Goal: Information Seeking & Learning: Find specific fact

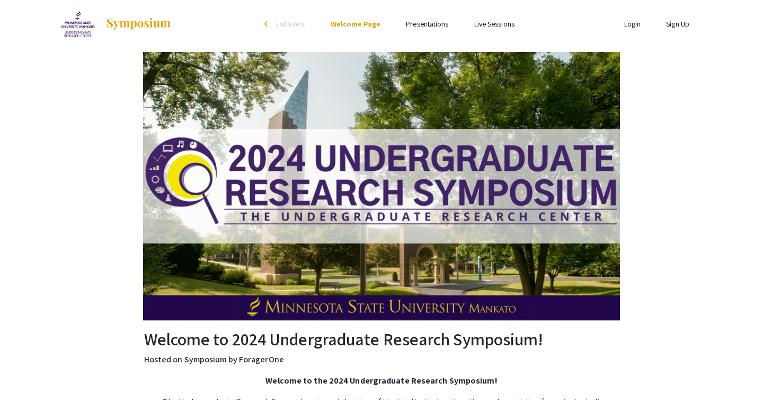
click at [419, 24] on link "Presentations" at bounding box center [427, 24] width 42 height 10
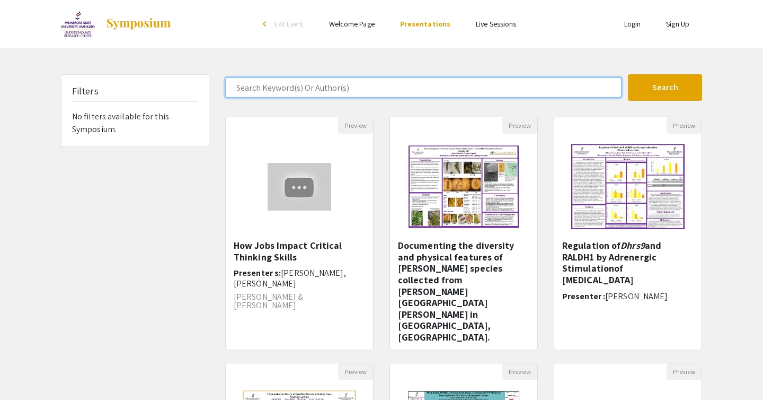
click at [382, 87] on input "Search Keyword(s) Or Author(s)" at bounding box center [423, 87] width 396 height 20
click at [628, 74] on button "Search" at bounding box center [665, 87] width 74 height 26
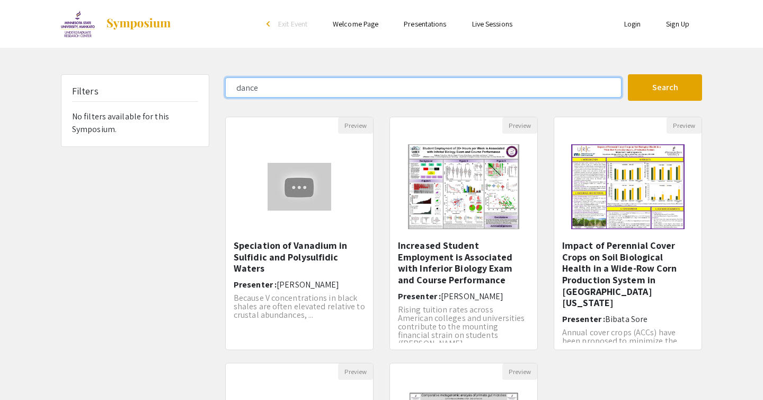
click at [263, 90] on input "dance" at bounding box center [423, 87] width 396 height 20
type input "d"
